Goal: Task Accomplishment & Management: Manage account settings

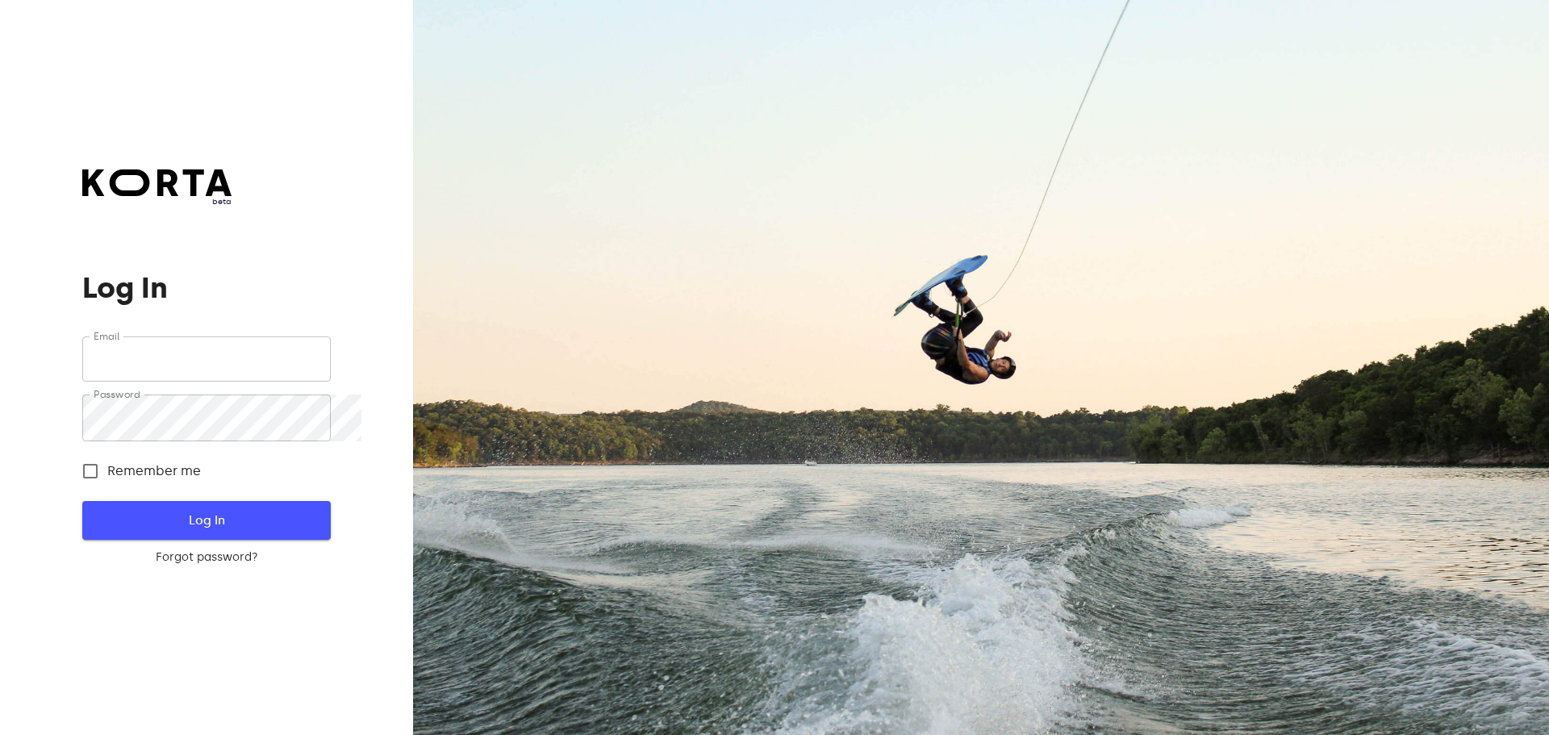
type input "[EMAIL_ADDRESS][DOMAIN_NAME]"
click at [217, 531] on span "Log In" at bounding box center [206, 520] width 196 height 21
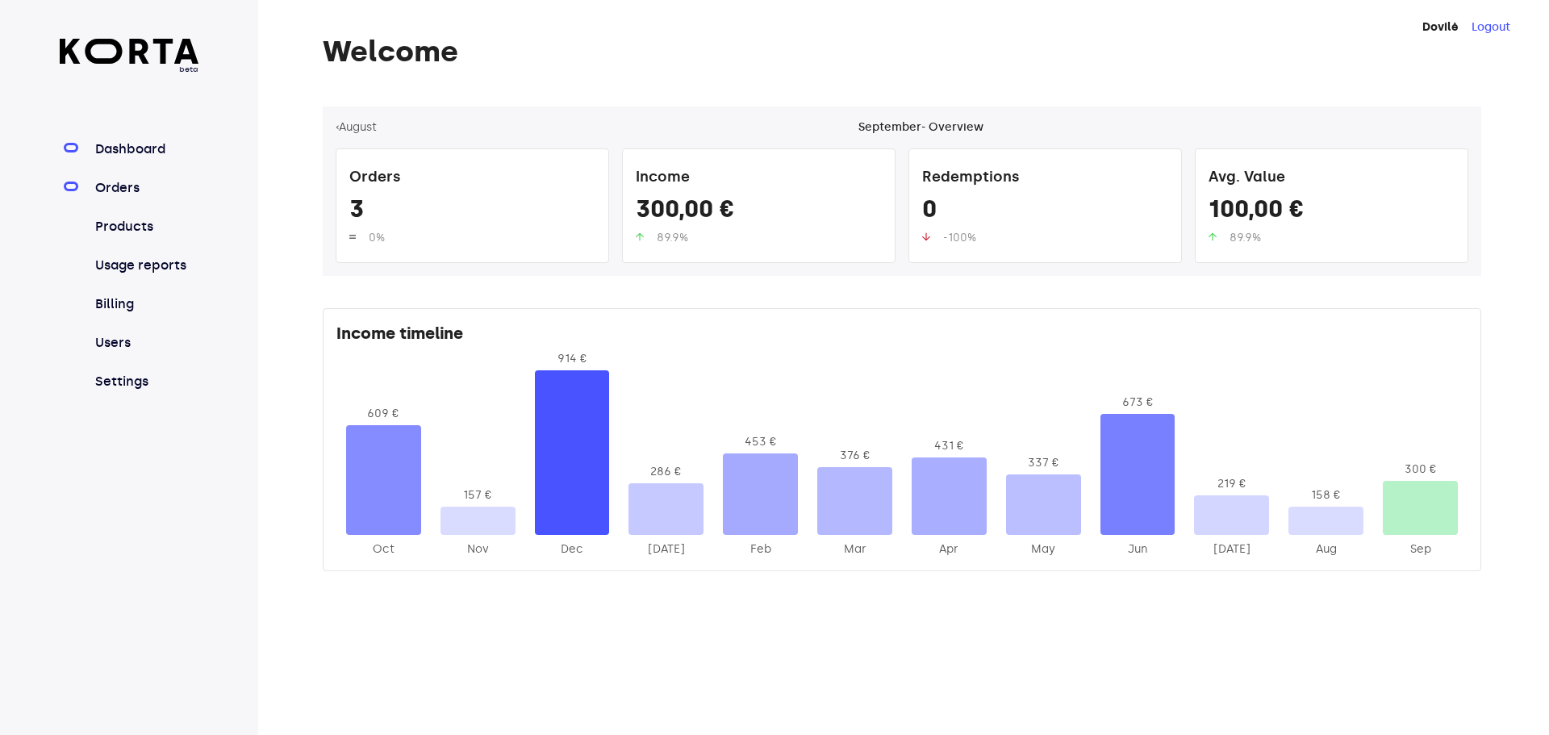
click at [141, 198] on link "Orders" at bounding box center [145, 187] width 107 height 19
